Goal: Transaction & Acquisition: Register for event/course

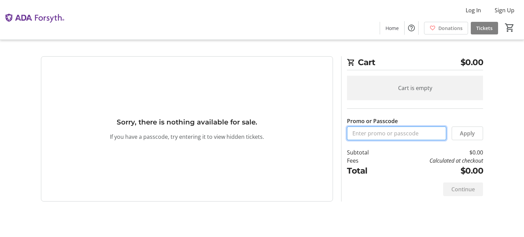
click at [375, 135] on input "Promo or Passcode" at bounding box center [396, 133] width 99 height 14
paste input "ORALHEALTH2025"
type input "ORALHEALTH2025"
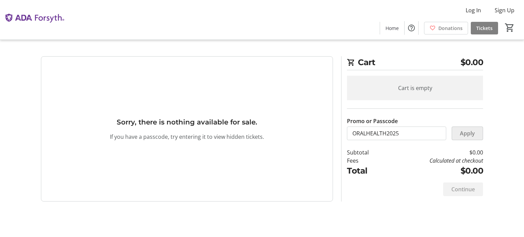
click at [461, 134] on span "Apply" at bounding box center [467, 133] width 15 height 8
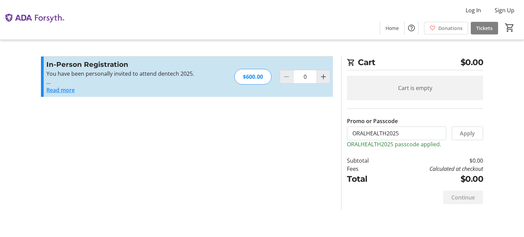
click at [464, 197] on div "Continue" at bounding box center [463, 198] width 40 height 14
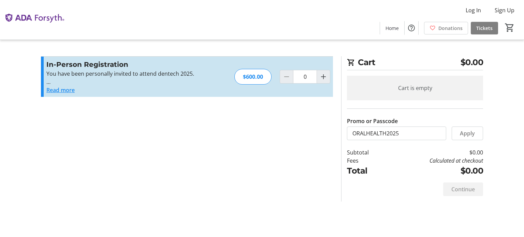
click at [461, 189] on div "Continue" at bounding box center [463, 189] width 40 height 14
click at [328, 73] on span "Increment by one" at bounding box center [323, 76] width 13 height 13
type input "1"
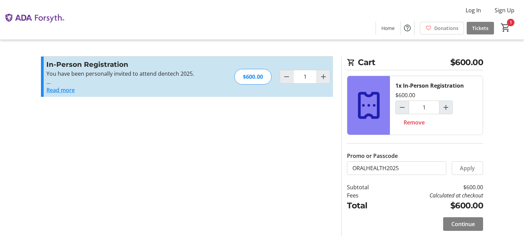
click at [495, 95] on tr-checkout-feature-upsell-ui "Cart $600.00 1x In-Person Registration $600.00 1 Remove Promo or Passcode Apply…" at bounding box center [262, 118] width 524 height 237
click at [475, 221] on span at bounding box center [463, 224] width 40 height 16
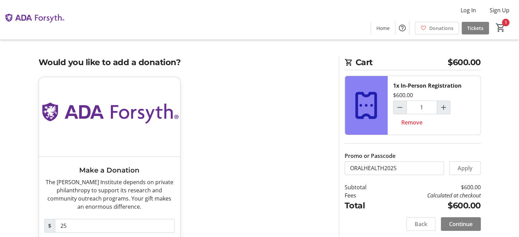
click at [279, 161] on div "Make a Donation The [PERSON_NAME] Institute depends on private philanthropy to …" at bounding box center [184, 174] width 300 height 194
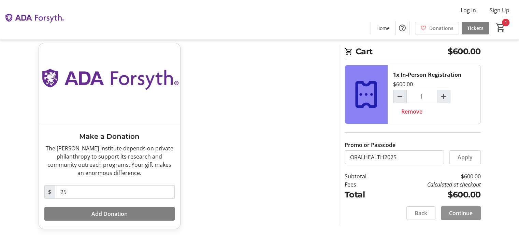
click at [461, 212] on span "Continue" at bounding box center [461, 213] width 24 height 8
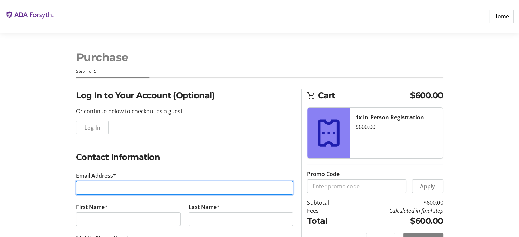
click at [140, 185] on input "Email Address*" at bounding box center [184, 188] width 217 height 14
type input "[EMAIL_ADDRESS][DOMAIN_NAME]"
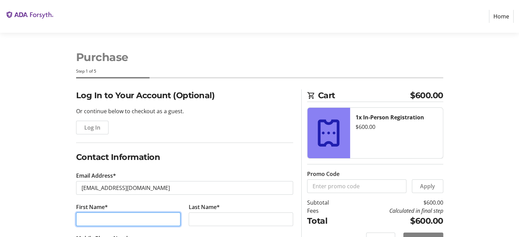
type input "Hao"
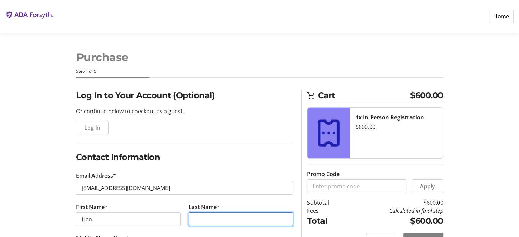
type input "Li"
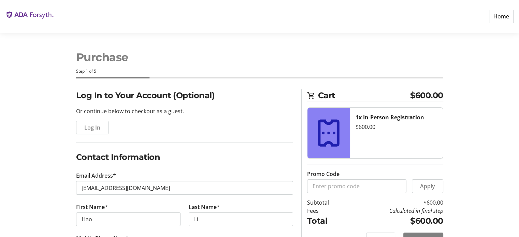
type input "[PHONE_NUMBER]"
type input "Nanova Biomaterials Inc"
click at [18, 157] on section "Purchase Step 1 of 5 Cart $600.00 1x In-Person Registration $600.00 Promo Code …" at bounding box center [259, 236] width 519 height 407
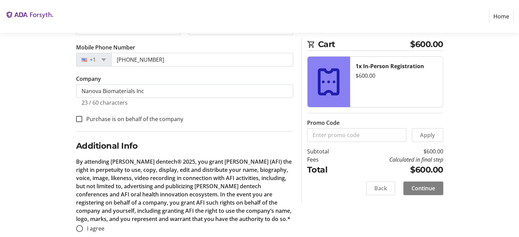
scroll to position [202, 0]
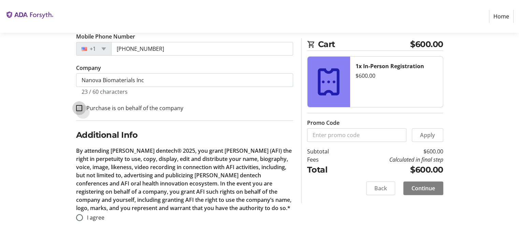
click at [80, 107] on input "Purchase is on behalf of the company" at bounding box center [79, 108] width 6 height 6
checkbox input "true"
click at [80, 218] on input "I agree" at bounding box center [79, 217] width 7 height 7
radio input "true"
click at [426, 188] on span "Continue" at bounding box center [423, 188] width 24 height 8
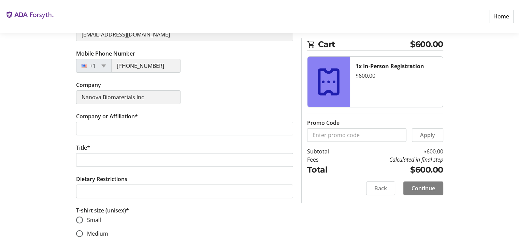
scroll to position [177, 0]
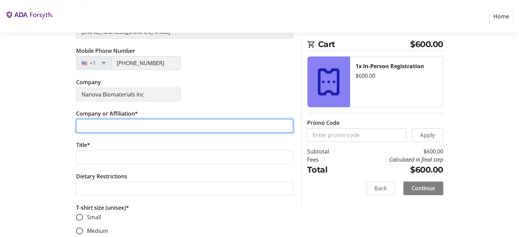
click at [140, 122] on input "Company or Affiliation*" at bounding box center [184, 126] width 217 height 14
type input "Nanova Biomaterials Inc"
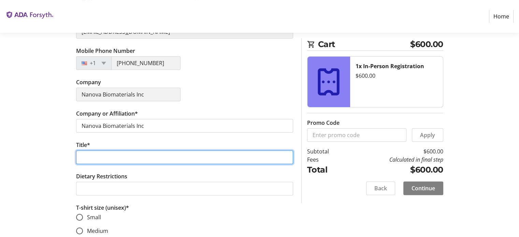
click at [126, 162] on input "Title*" at bounding box center [184, 157] width 217 height 14
type input "CEO"
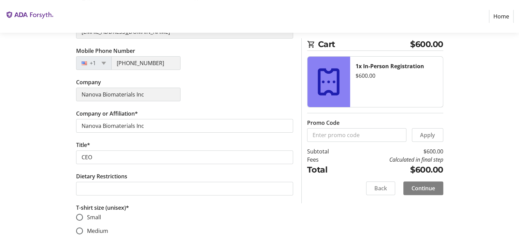
click at [48, 176] on div "Assign Tickets Enter details for each attendee so that they receive their ticke…" at bounding box center [259, 151] width 450 height 478
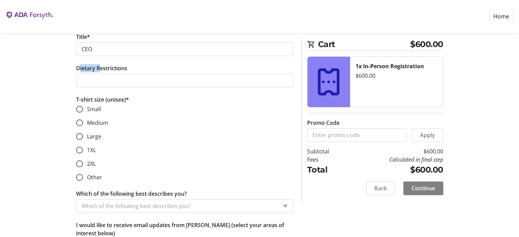
scroll to position [286, 0]
click at [79, 132] on input "Large" at bounding box center [79, 135] width 7 height 7
radio input "true"
click at [43, 143] on div "Assign Tickets Enter details for each attendee so that they receive their ticke…" at bounding box center [259, 42] width 450 height 478
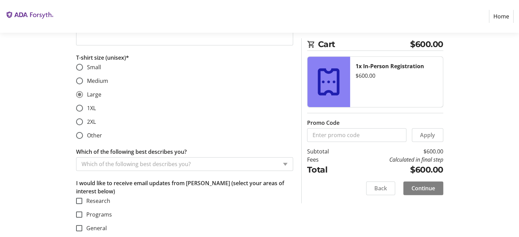
scroll to position [330, 0]
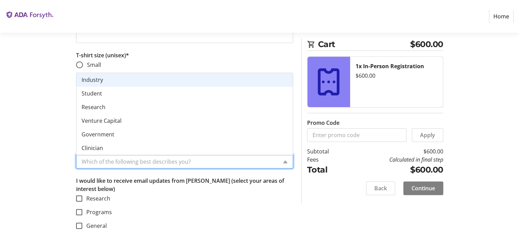
click at [213, 160] on input "Which of the following best describes you?" at bounding box center [179, 162] width 196 height 8
click at [199, 78] on div "Industry" at bounding box center [184, 80] width 216 height 14
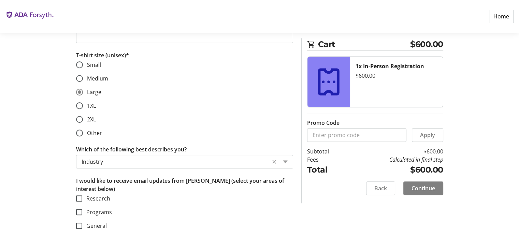
click at [79, 200] on input "Research" at bounding box center [79, 198] width 6 height 6
checkbox input "true"
click at [79, 209] on input "Programs" at bounding box center [79, 212] width 6 height 6
checkbox input "true"
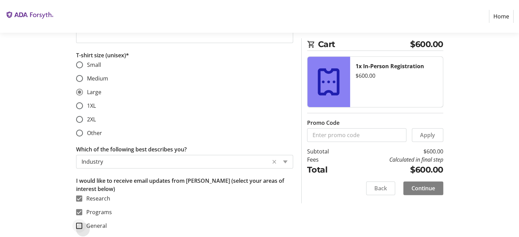
click at [79, 221] on div at bounding box center [79, 226] width 16 height 16
checkbox input "true"
click at [425, 188] on span "Continue" at bounding box center [423, 188] width 24 height 8
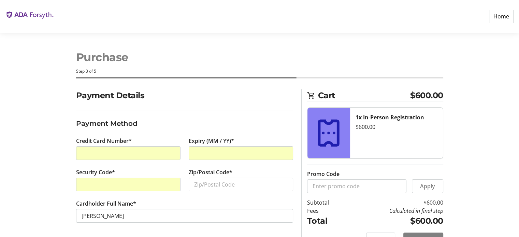
click at [55, 173] on div "Payment Details Payment Method Credit Card Number* Expiry (MM / YY)* Security C…" at bounding box center [259, 171] width 450 height 165
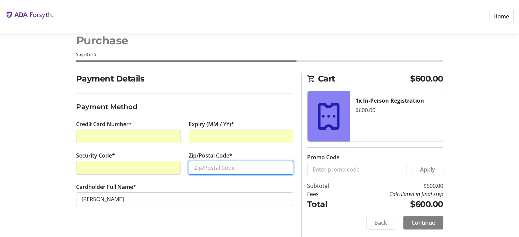
click at [218, 167] on input "Zip/Postal Code*" at bounding box center [241, 168] width 104 height 14
type input "65202"
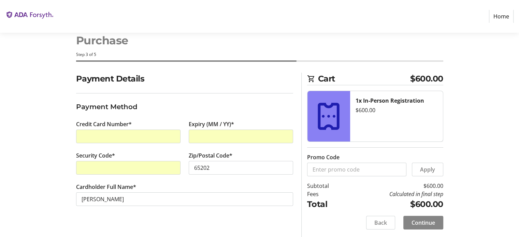
click at [430, 220] on span "Continue" at bounding box center [423, 223] width 24 height 8
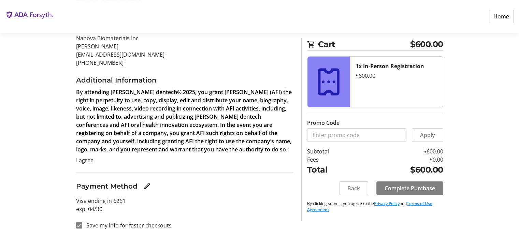
scroll to position [98, 0]
click at [431, 189] on span "Complete Purchase" at bounding box center [409, 188] width 50 height 8
